Goal: Transaction & Acquisition: Purchase product/service

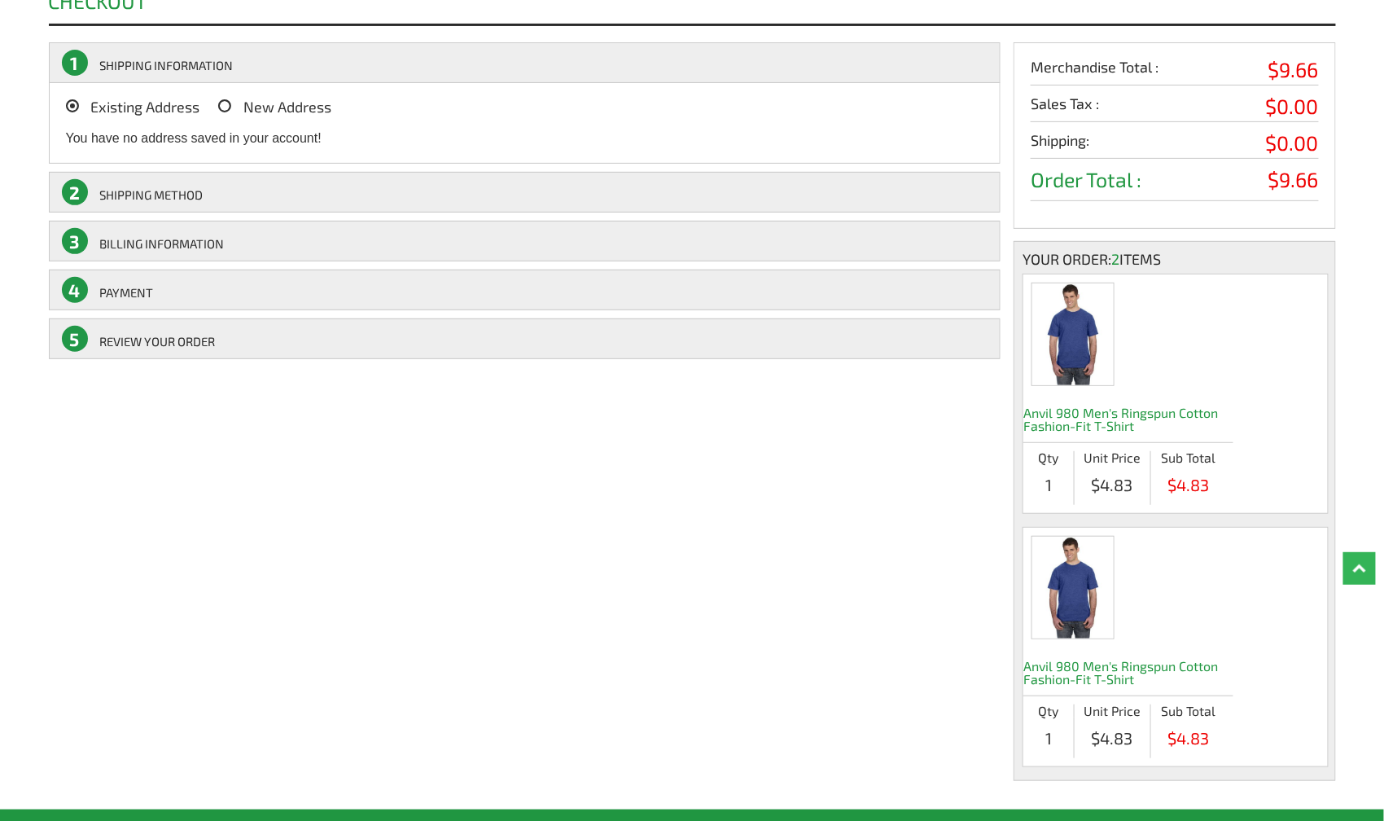
scroll to position [81, 0]
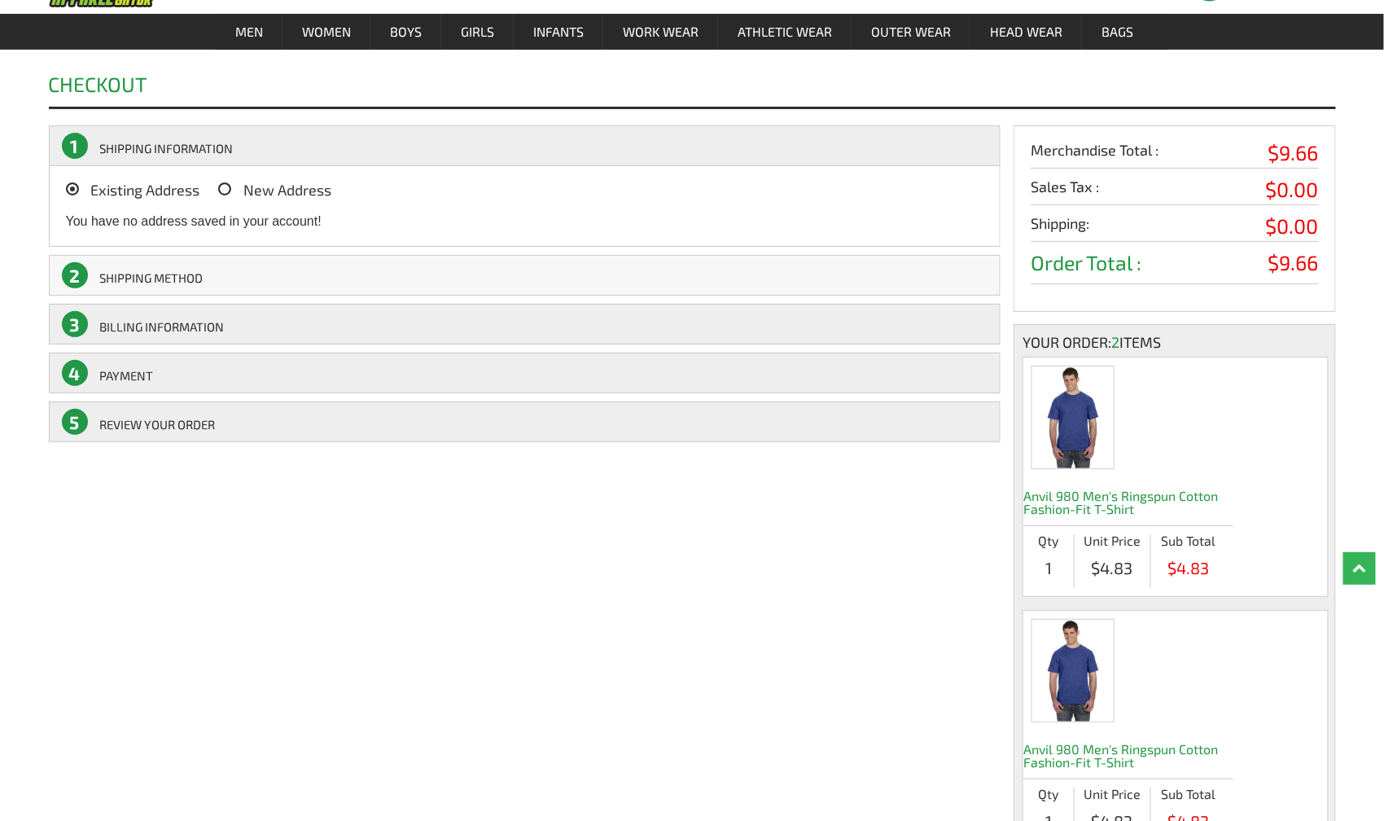
click at [128, 275] on link "2 SHIPPING Method" at bounding box center [525, 275] width 953 height 41
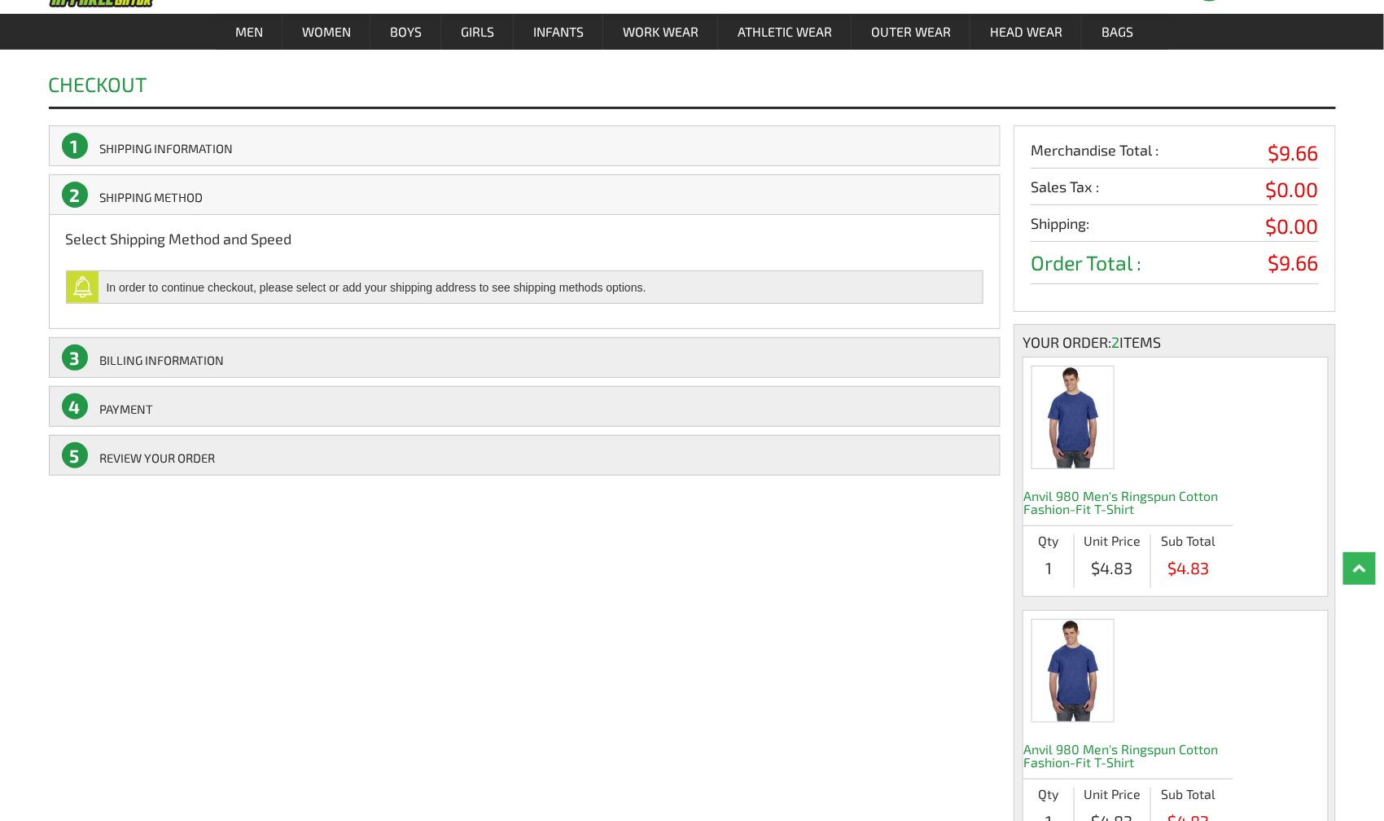
click at [166, 145] on link "1 SHIPPING INFORMATION" at bounding box center [525, 145] width 953 height 41
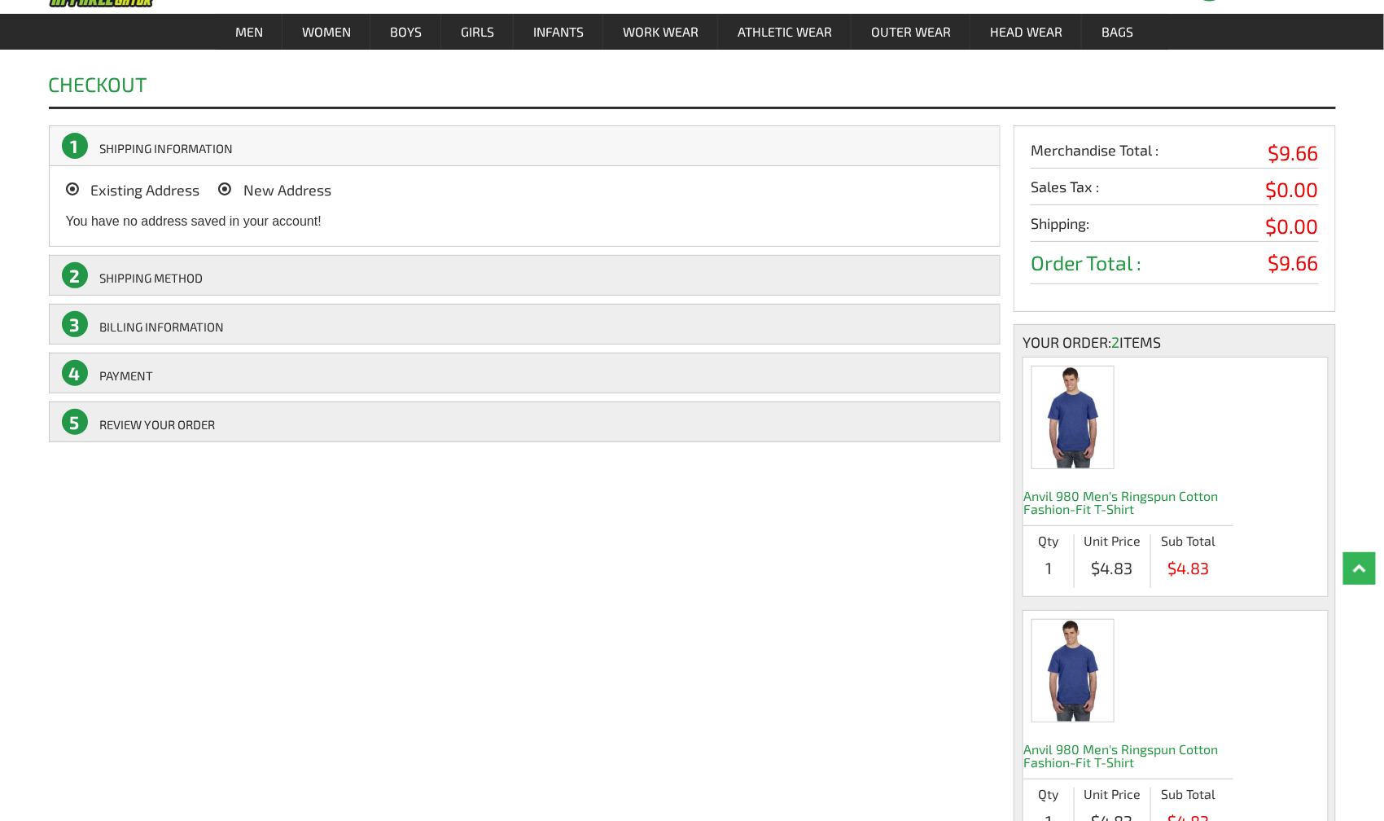
click at [261, 183] on span "New Address" at bounding box center [288, 190] width 88 height 18
click at [248, 185] on input "New Address" at bounding box center [248, 185] width 0 height 0
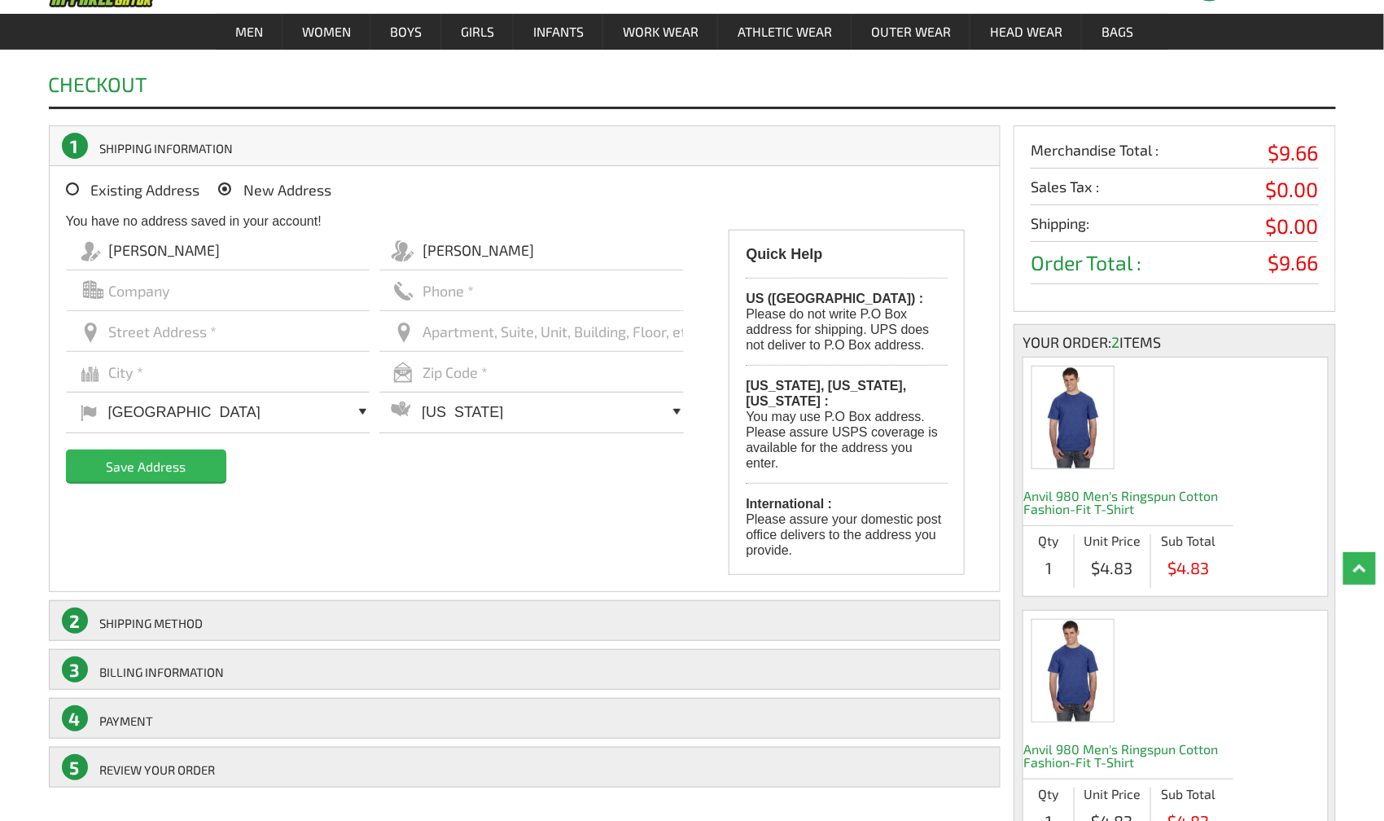
click at [206, 326] on input "text" at bounding box center [218, 331] width 305 height 41
type input "1706 Forestway Drive"
click at [190, 370] on input "text" at bounding box center [218, 372] width 305 height 41
type input "Henrico"
type input "23238"
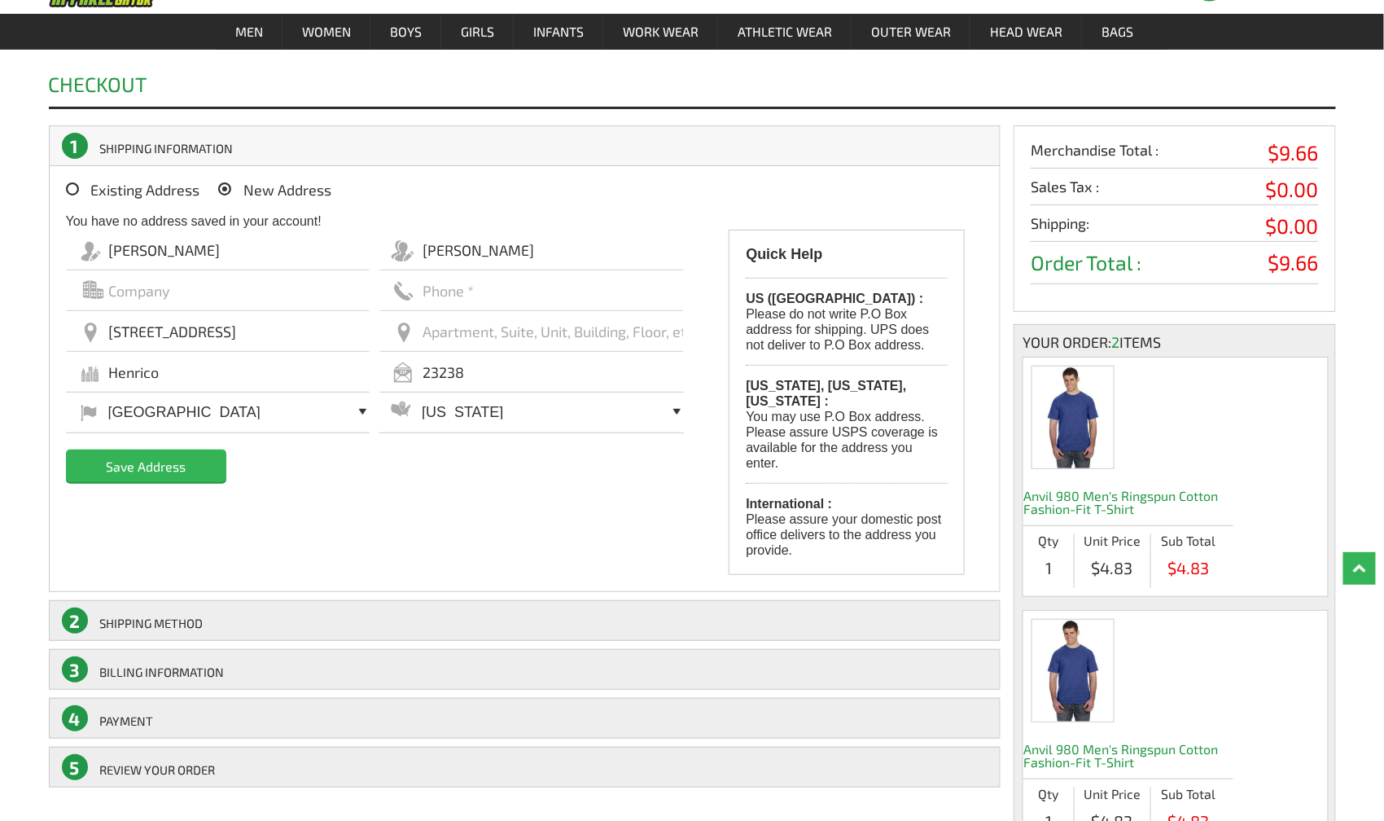
click at [496, 412] on select "Alabama Alaska Arizona Arkansas California Colorado Connecticut Delaware Distri…" at bounding box center [532, 412] width 305 height 42
select select "VA"
click at [380, 391] on select "Alabama Alaska Arizona Arkansas California Colorado Connecticut Delaware Distri…" at bounding box center [532, 412] width 305 height 42
click at [156, 458] on input "Save Address" at bounding box center [146, 466] width 160 height 33
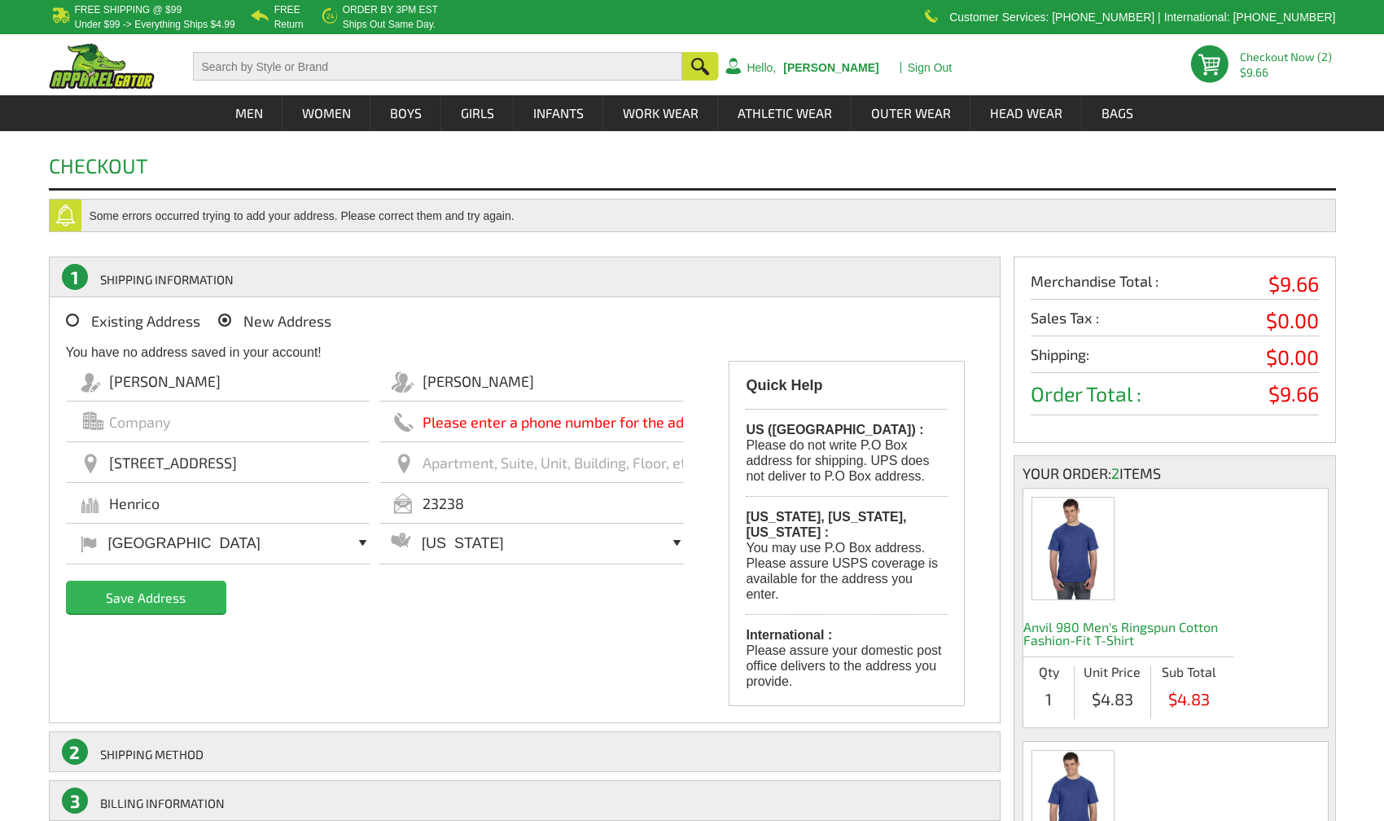
select select "VA"
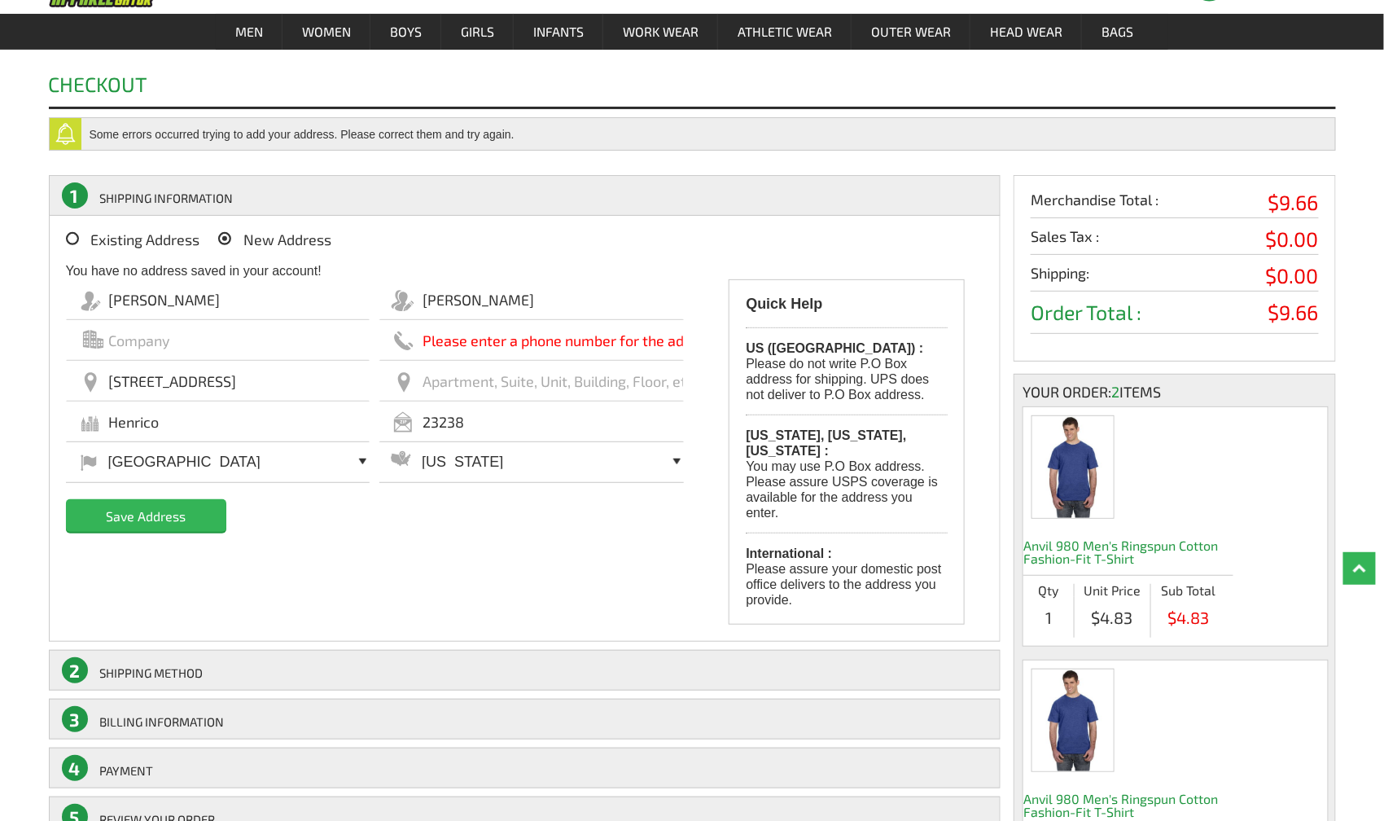
click at [483, 340] on input "text" at bounding box center [532, 340] width 305 height 41
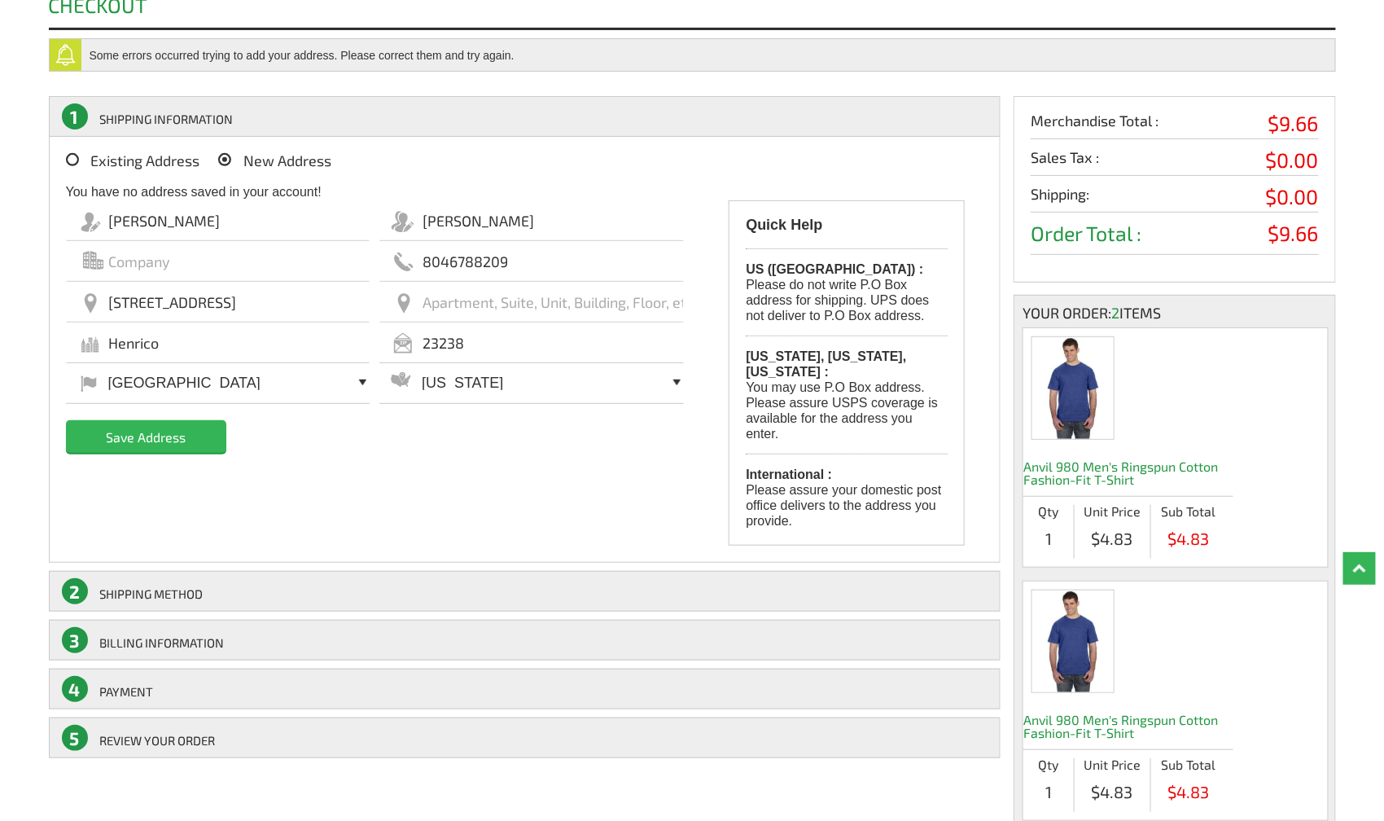
scroll to position [407, 0]
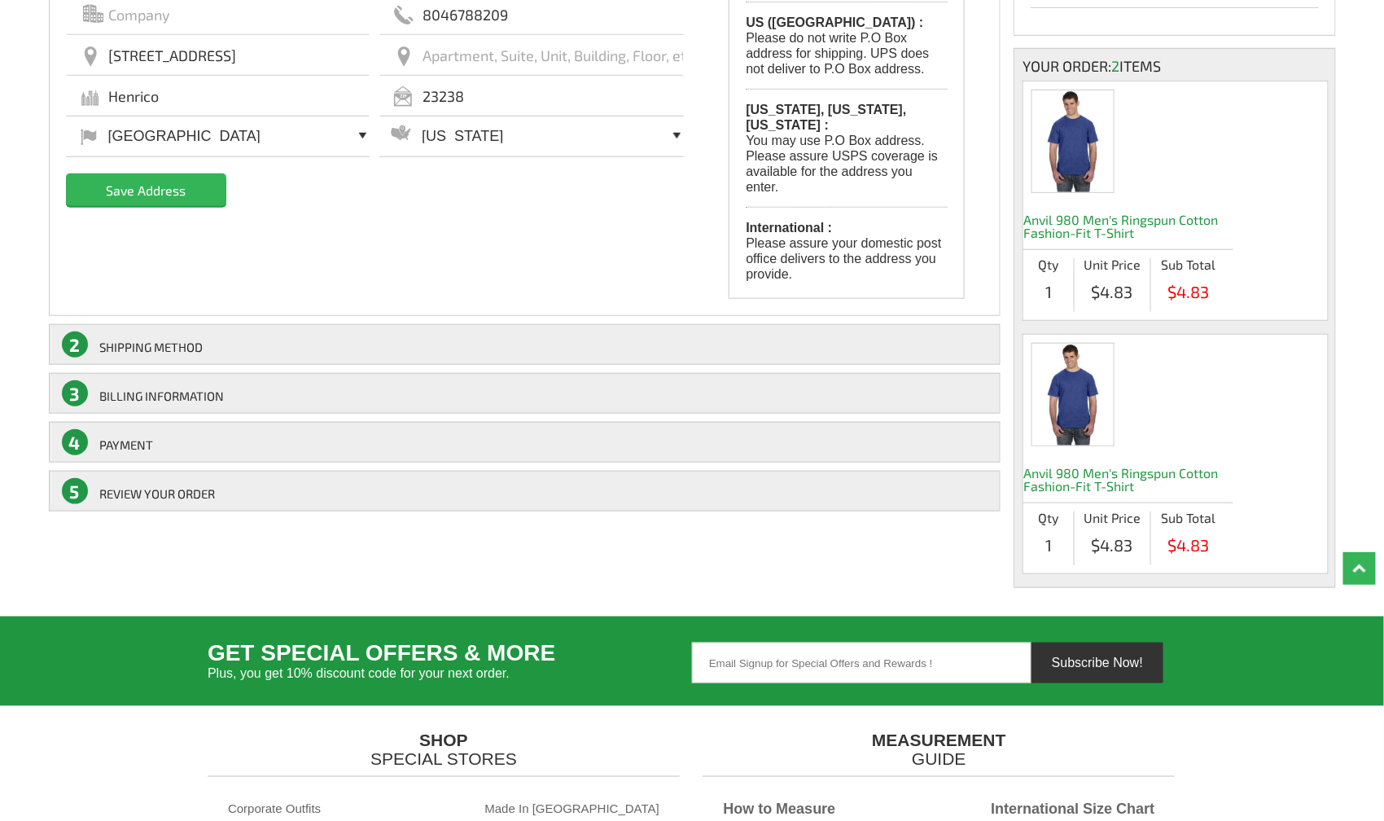
type input "8046788209"
click at [168, 191] on input "Save Address" at bounding box center [146, 189] width 160 height 33
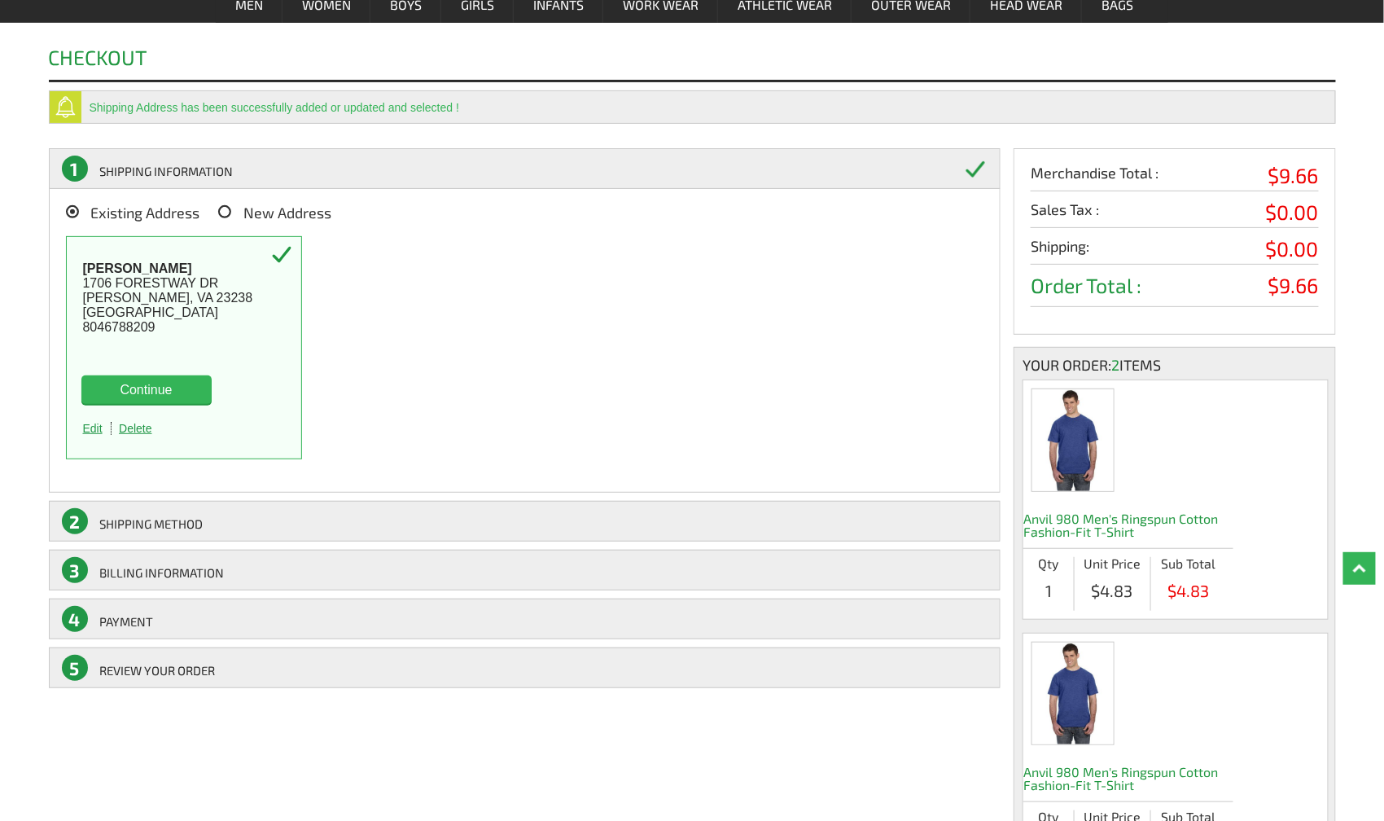
scroll to position [163, 0]
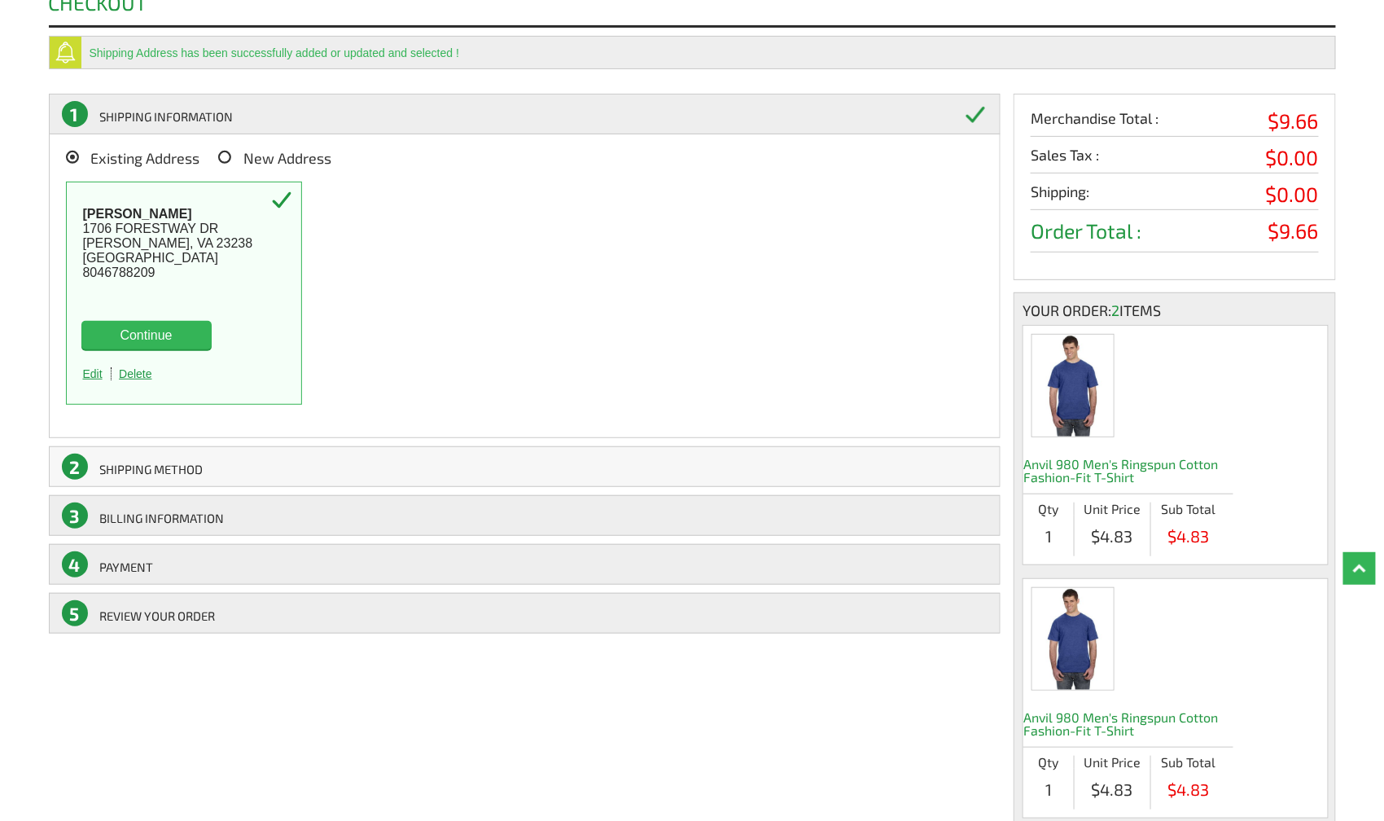
click at [183, 468] on link "2 SHIPPING Method" at bounding box center [525, 466] width 953 height 41
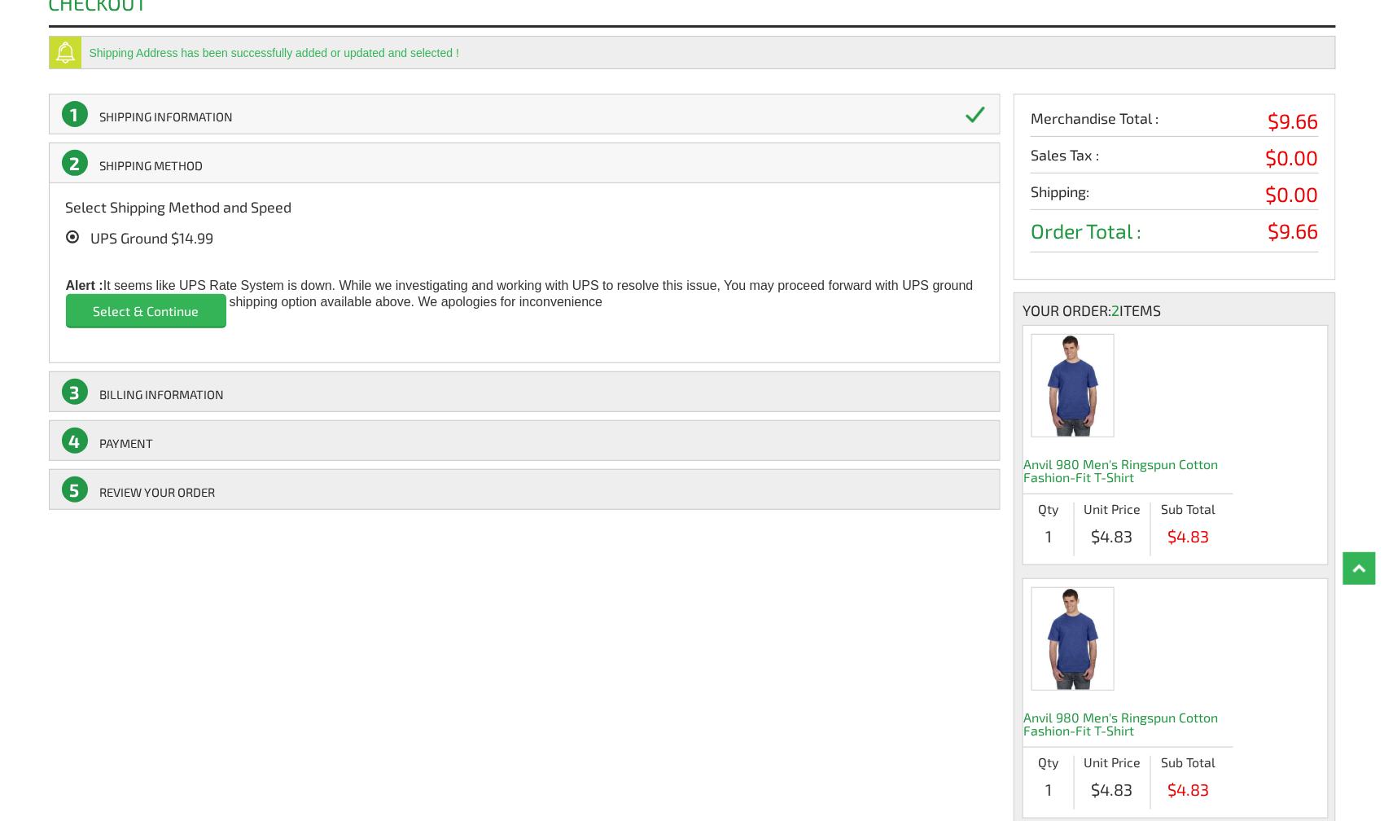
click at [223, 123] on link "1 SHIPPING INFORMATION" at bounding box center [525, 114] width 953 height 41
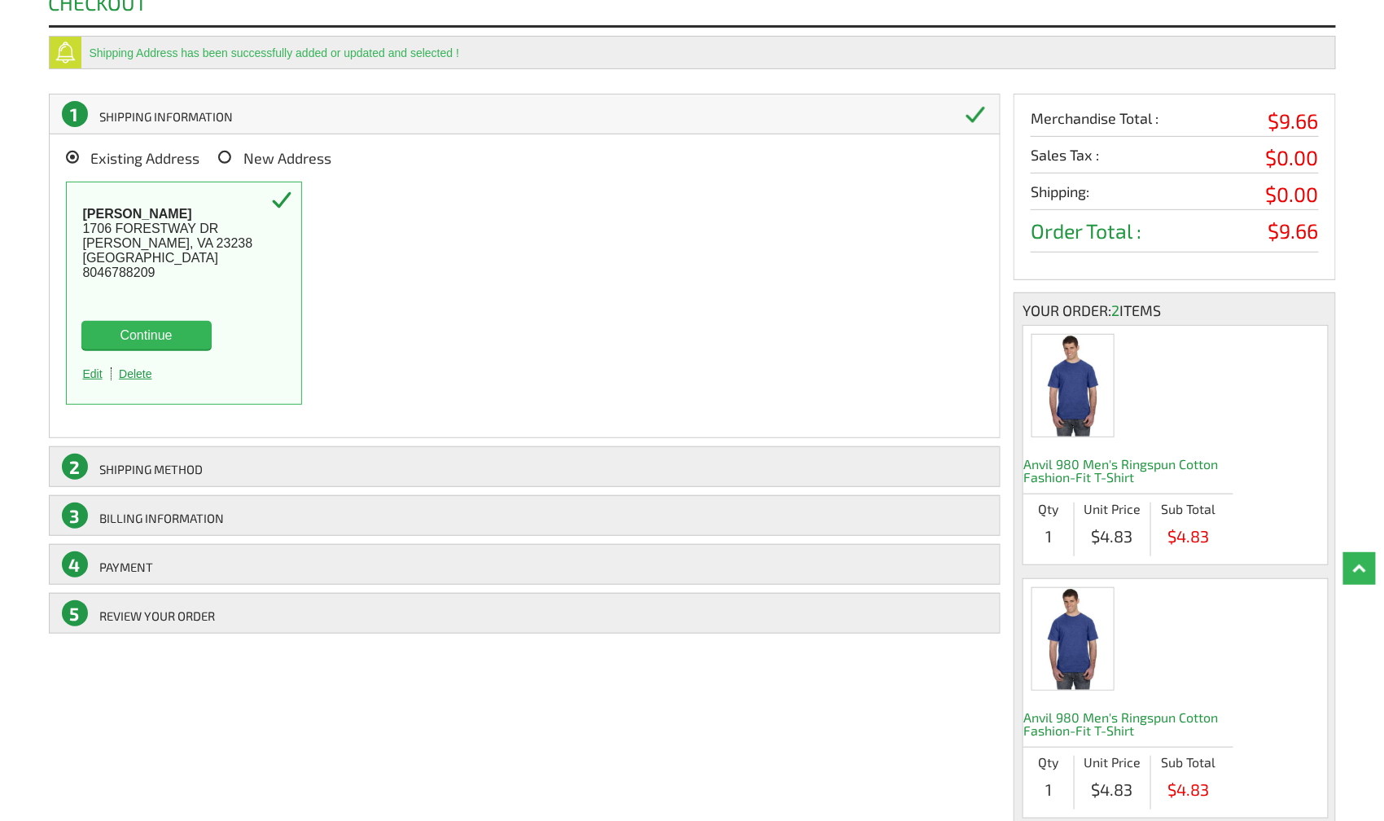
click at [160, 328] on button "Continue" at bounding box center [146, 335] width 130 height 29
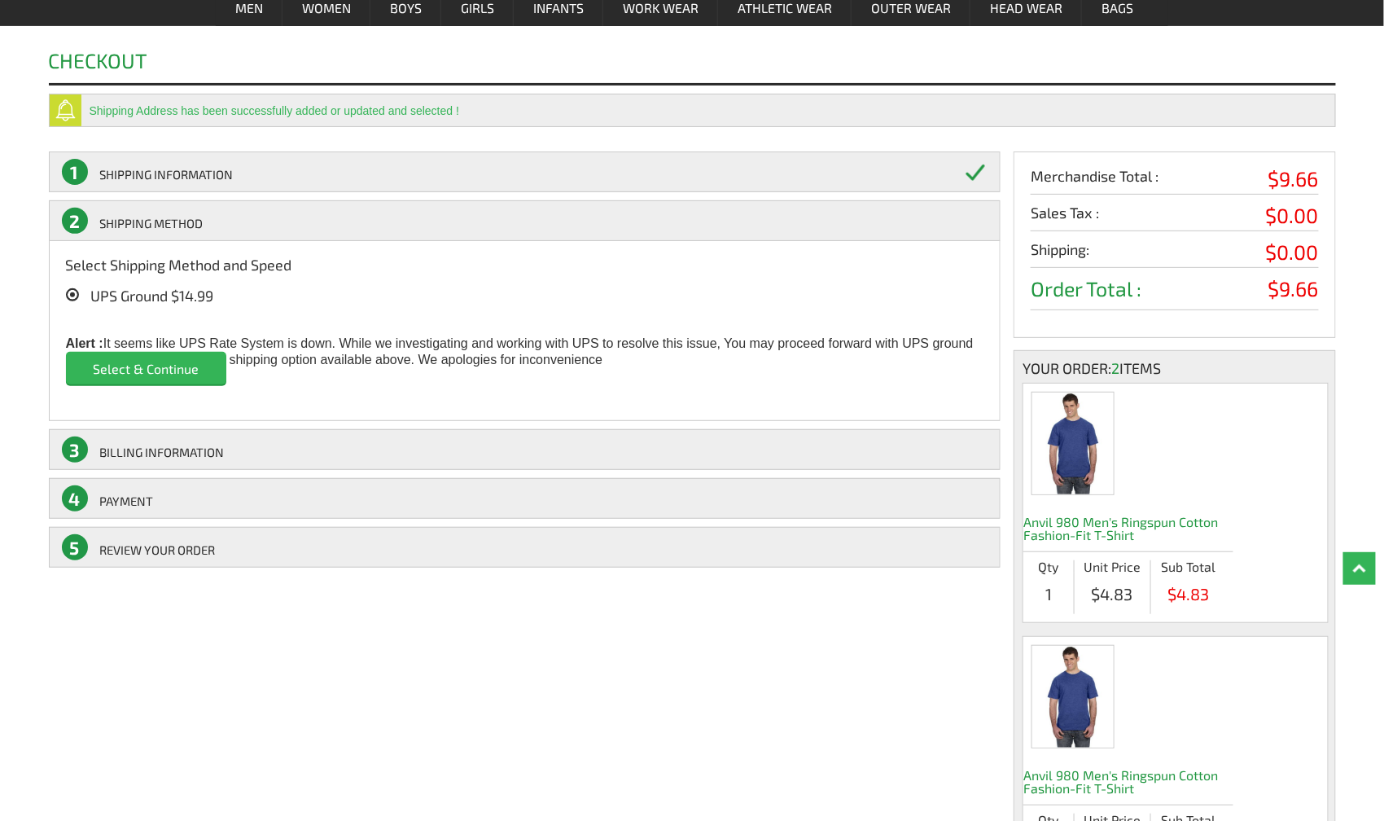
scroll to position [75, 0]
